Goal: Information Seeking & Learning: Learn about a topic

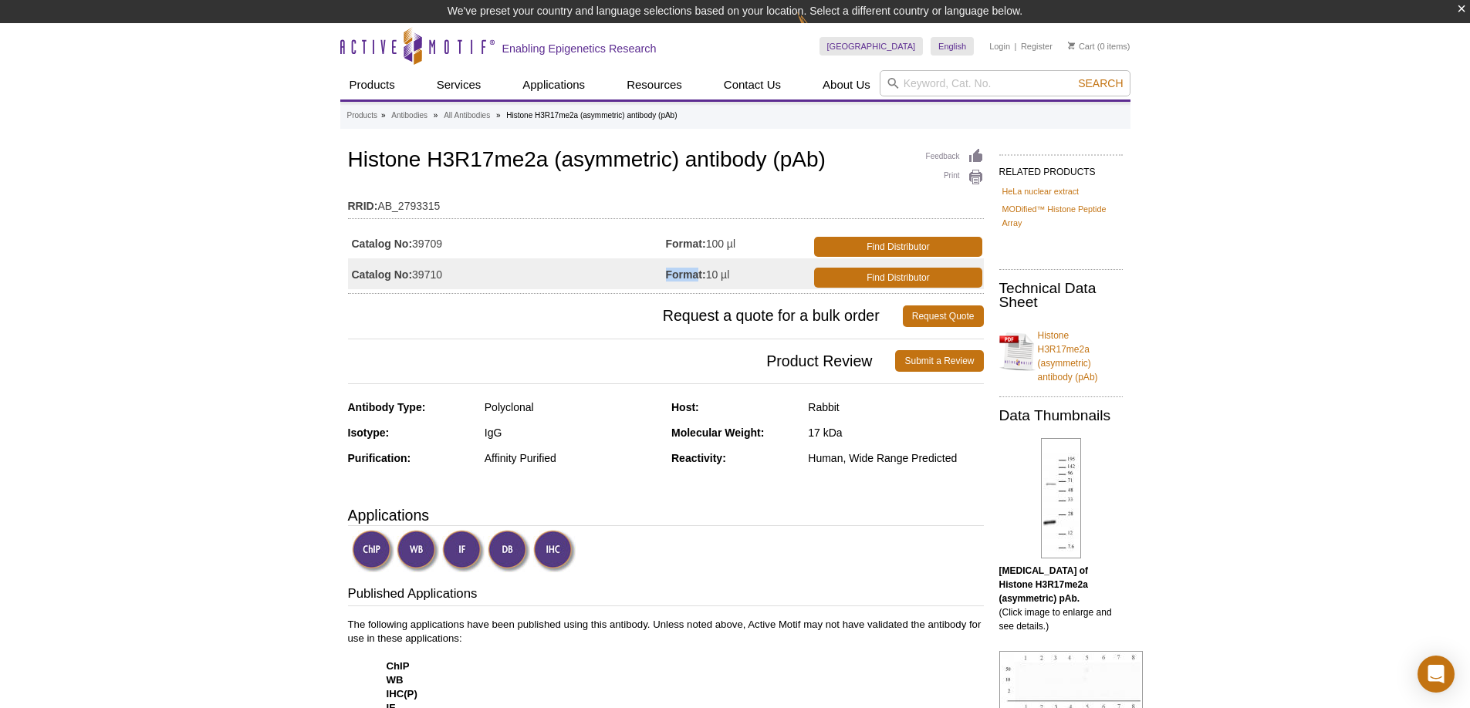
drag, startPoint x: 700, startPoint y: 276, endPoint x: 766, endPoint y: 265, distance: 66.6
click at [766, 265] on td "Format: 10 µl" at bounding box center [739, 274] width 146 height 31
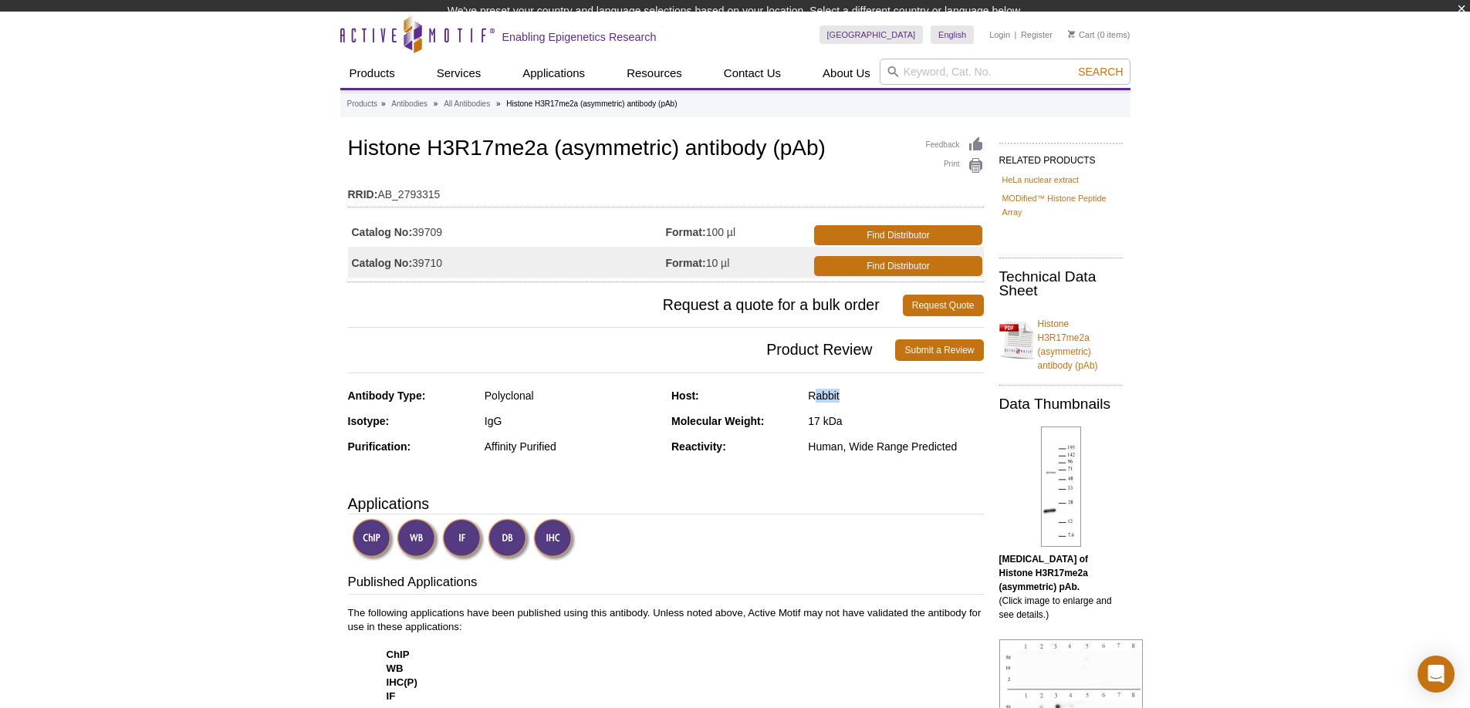
drag, startPoint x: 813, startPoint y: 401, endPoint x: 867, endPoint y: 411, distance: 54.2
click at [867, 411] on div "Host: Rabbit Molecular Weight: 17 kDa Reactivity: Human, Wide Range Predicted" at bounding box center [827, 427] width 313 height 76
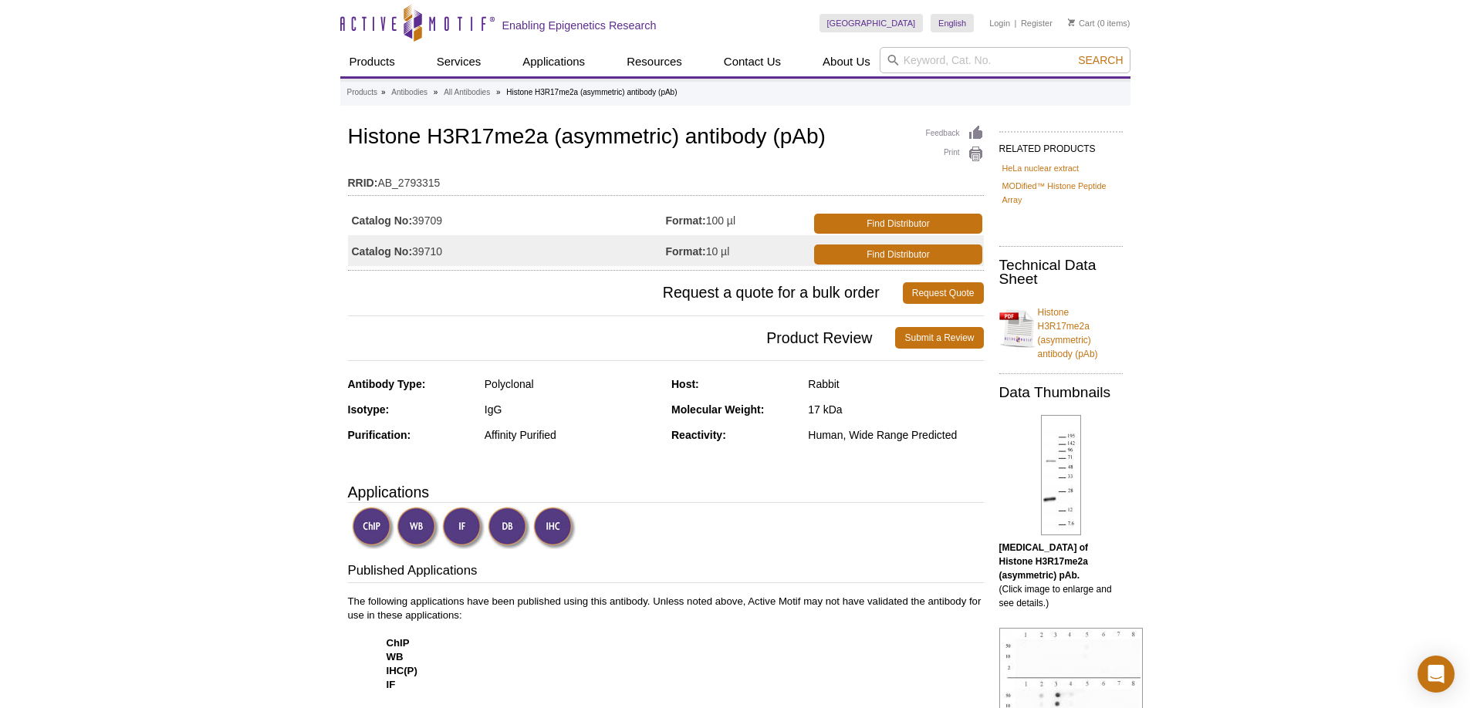
click at [583, 409] on div "IgG" at bounding box center [572, 410] width 175 height 14
drag, startPoint x: 412, startPoint y: 130, endPoint x: 578, endPoint y: 130, distance: 165.9
click at [578, 130] on h1 "Histone H3R17me2a (asymmetric) antibody (pAb)" at bounding box center [666, 138] width 636 height 26
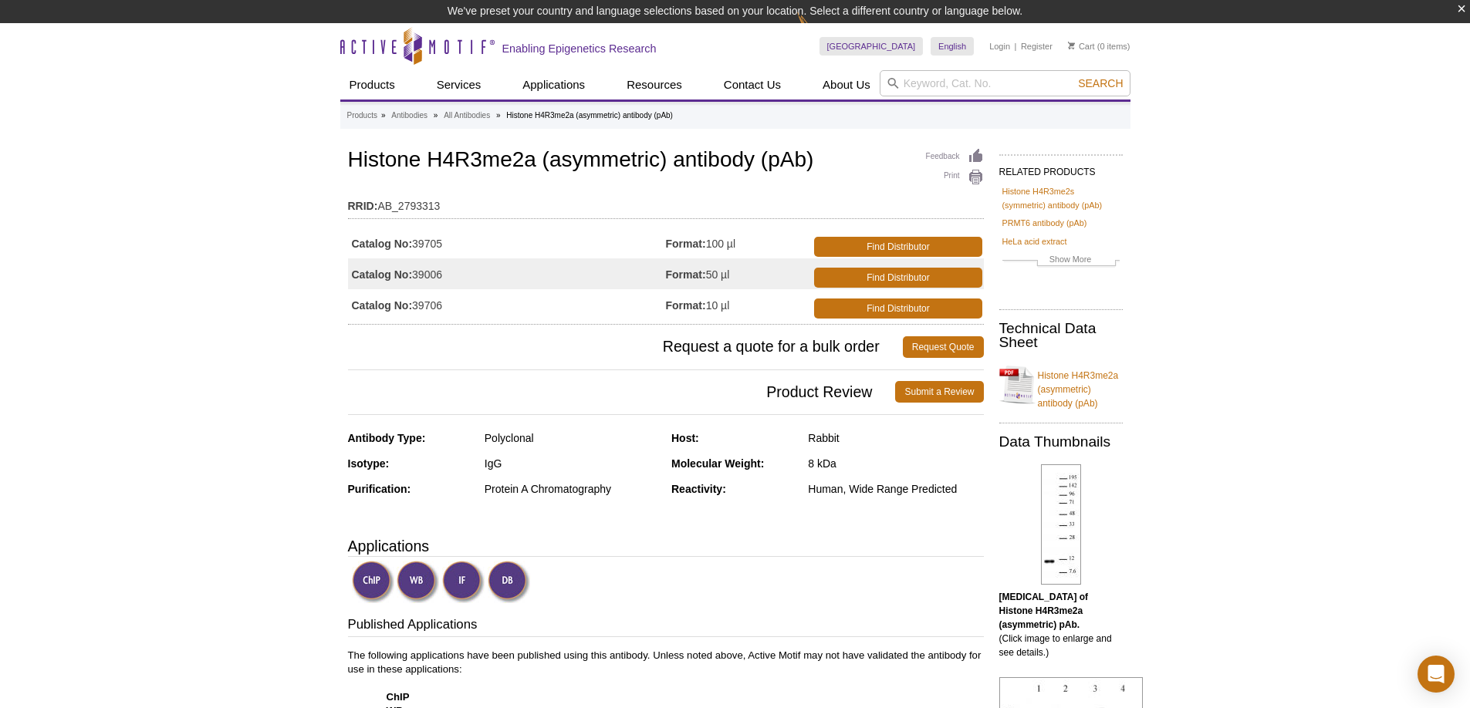
drag, startPoint x: 715, startPoint y: 272, endPoint x: 758, endPoint y: 272, distance: 42.4
click at [758, 272] on td "Format: 50 µl" at bounding box center [739, 274] width 146 height 31
drag, startPoint x: 705, startPoint y: 307, endPoint x: 752, endPoint y: 309, distance: 46.3
click at [752, 309] on td "Format: 10 µl" at bounding box center [739, 304] width 146 height 31
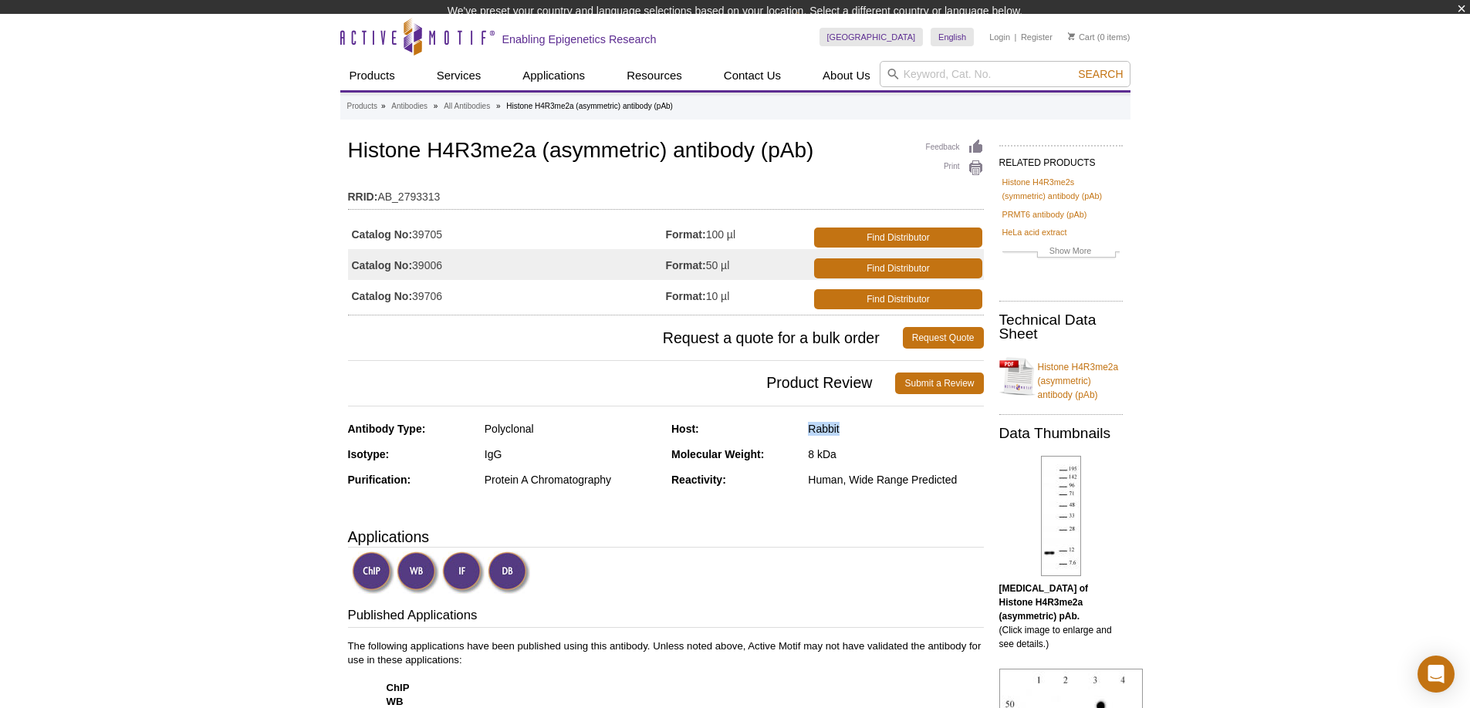
drag, startPoint x: 806, startPoint y: 434, endPoint x: 840, endPoint y: 438, distance: 34.2
click at [840, 438] on div "Host: Rabbit" at bounding box center [827, 434] width 313 height 25
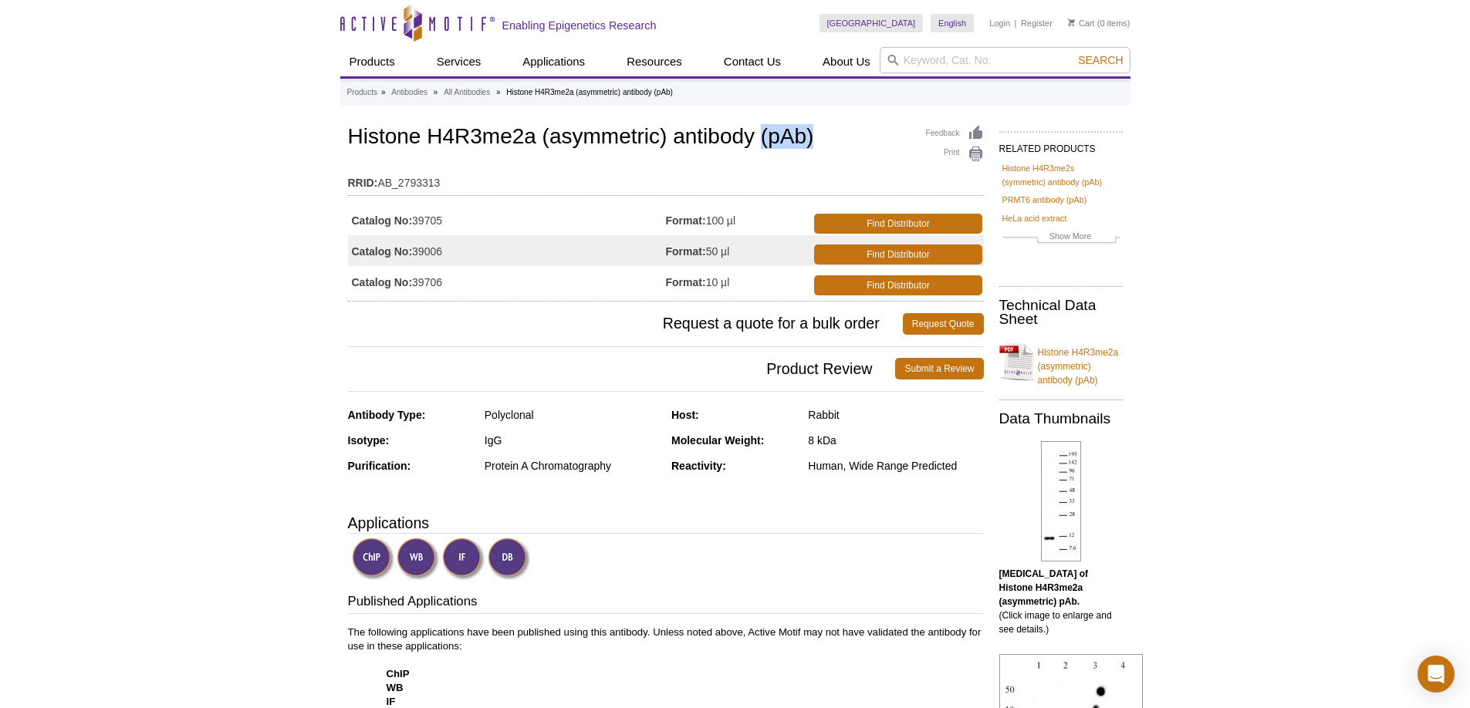
drag, startPoint x: 758, startPoint y: 141, endPoint x: 845, endPoint y: 143, distance: 87.2
click at [845, 143] on h1 "Histone H4R3me2a (asymmetric) antibody (pAb)" at bounding box center [666, 138] width 636 height 26
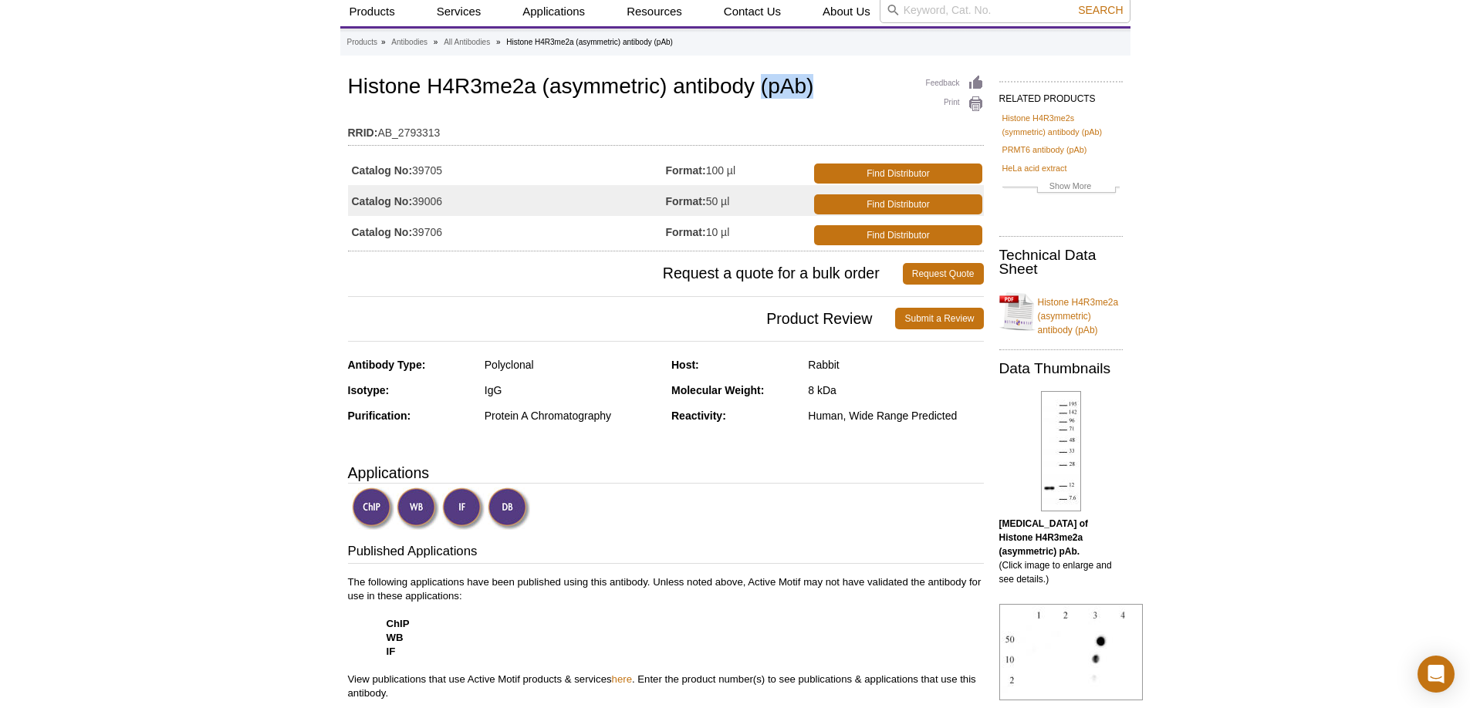
scroll to position [306, 0]
